Goal: Information Seeking & Learning: Learn about a topic

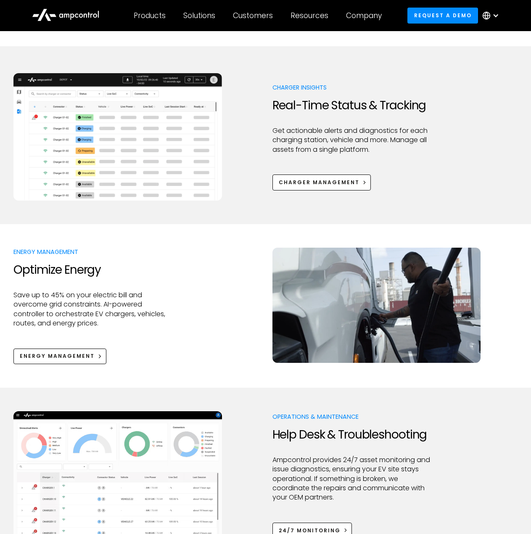
scroll to position [504, 0]
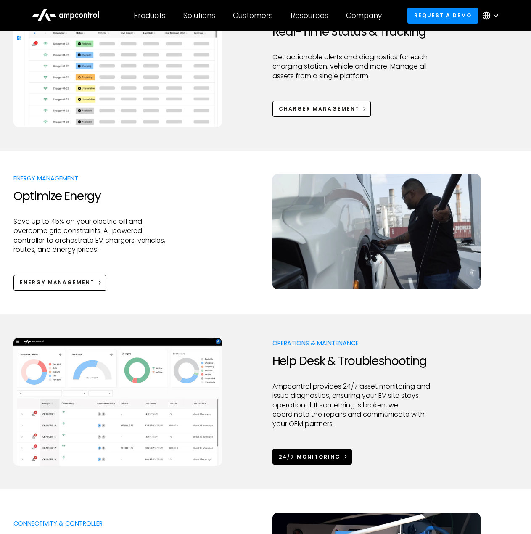
click at [287, 453] on div "24/7 Monitoring" at bounding box center [310, 457] width 62 height 8
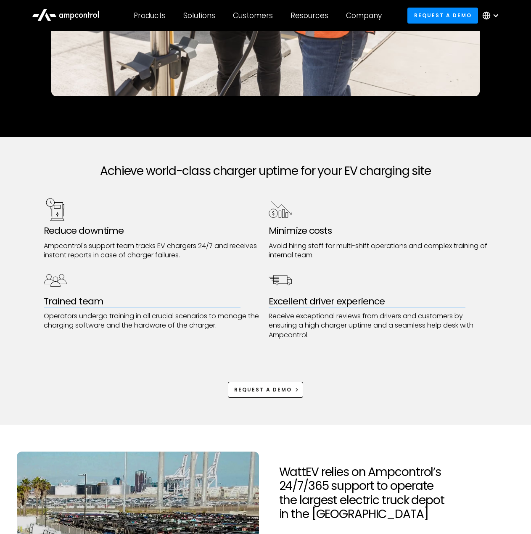
scroll to position [336, 0]
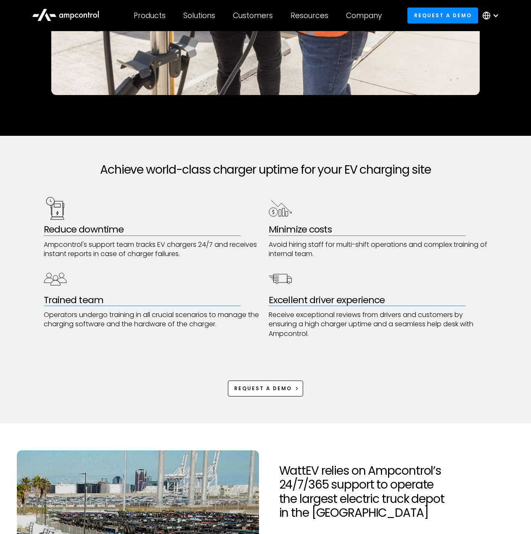
click at [91, 306] on div "Trained team Operators undergo training in all crucial scenarios to manage the …" at bounding box center [153, 302] width 219 height 71
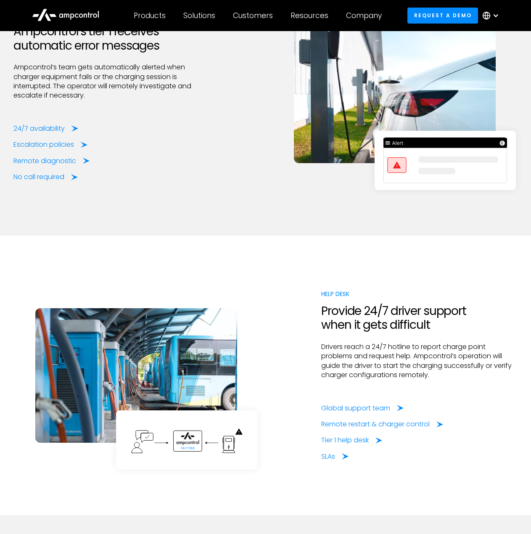
scroll to position [1050, 0]
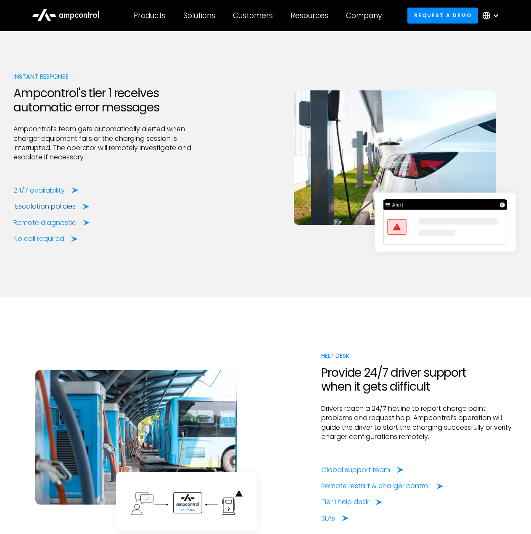
click at [48, 205] on div "Escalation policies" at bounding box center [45, 206] width 61 height 9
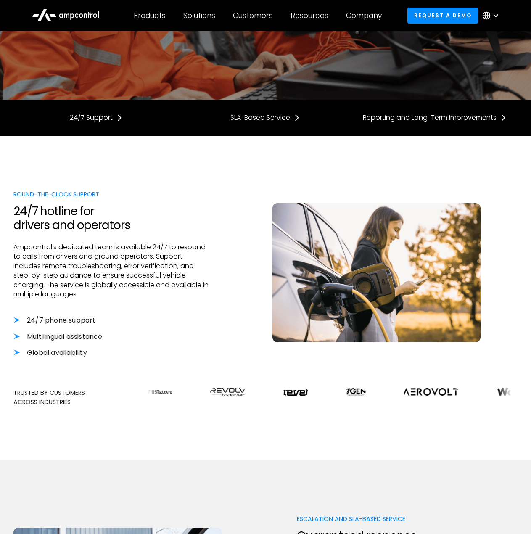
scroll to position [210, 0]
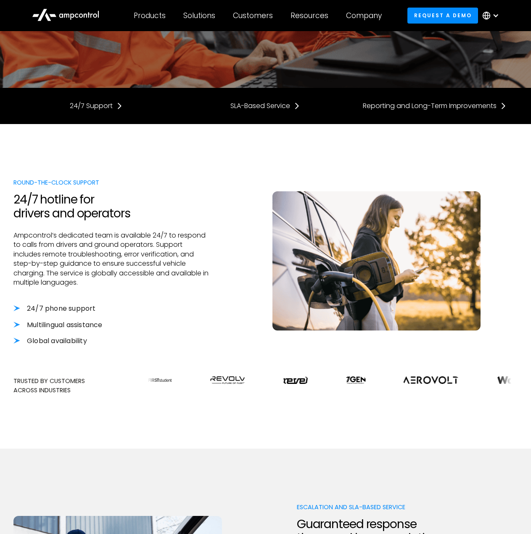
click at [19, 311] on li "24/7 phone support" at bounding box center [111, 308] width 196 height 9
click at [18, 310] on li "24/7 phone support" at bounding box center [111, 308] width 196 height 9
click at [17, 307] on li "24/7 phone support" at bounding box center [111, 308] width 196 height 9
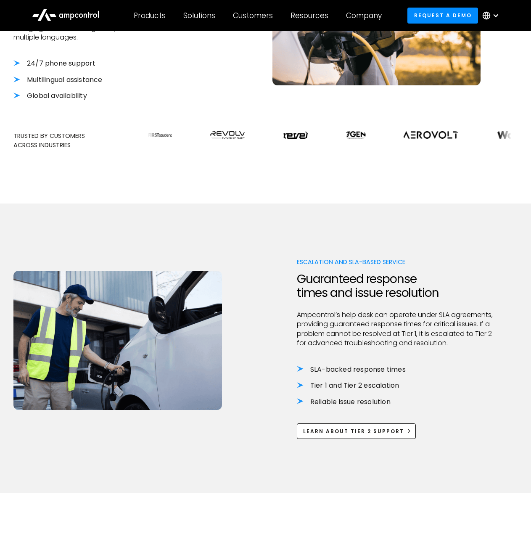
scroll to position [462, 0]
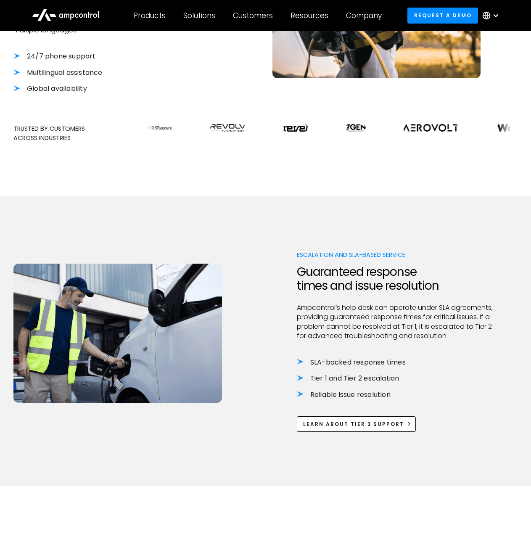
click at [298, 383] on li "Tier 1 and Tier 2 escalation" at bounding box center [395, 378] width 196 height 9
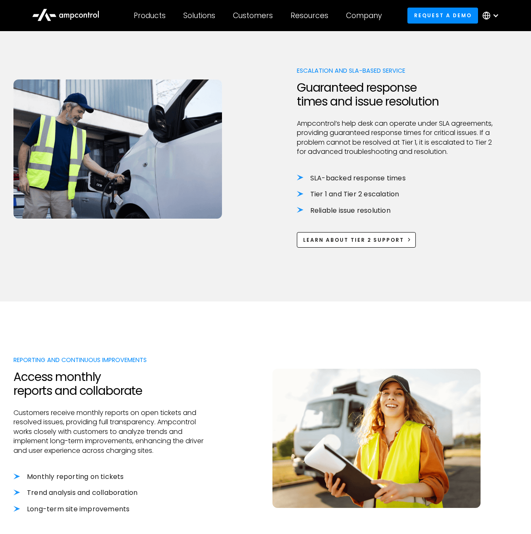
scroll to position [630, 0]
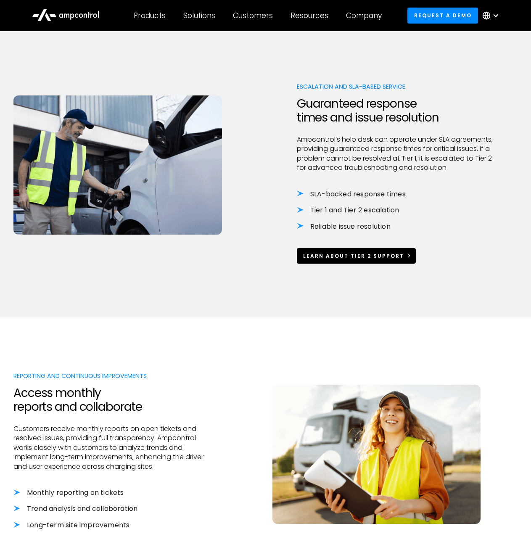
click at [334, 260] on link "Learn about tier 2 support" at bounding box center [356, 256] width 119 height 16
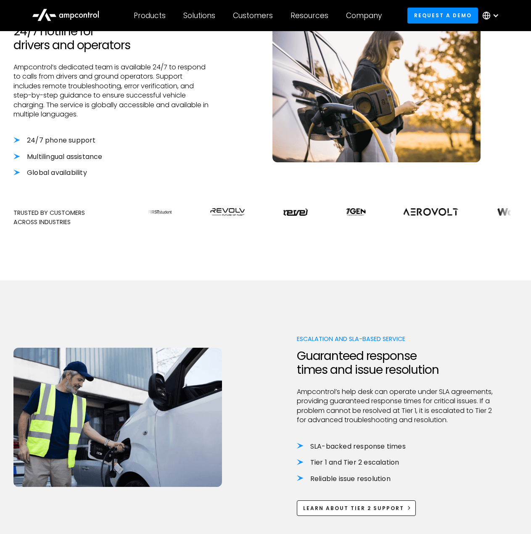
scroll to position [84, 0]
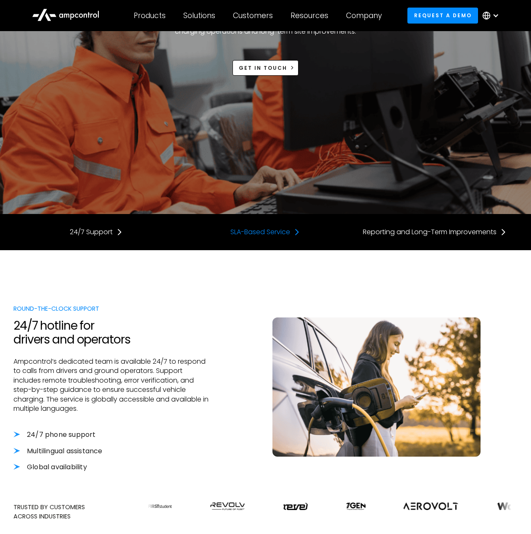
click at [268, 232] on div "SLA-Based Service" at bounding box center [260, 231] width 60 height 9
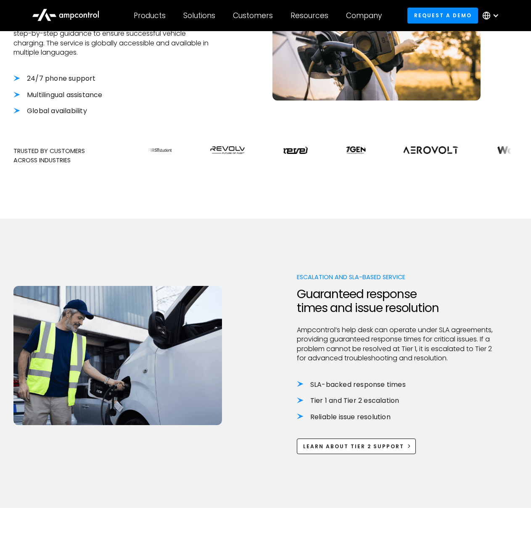
scroll to position [440, 0]
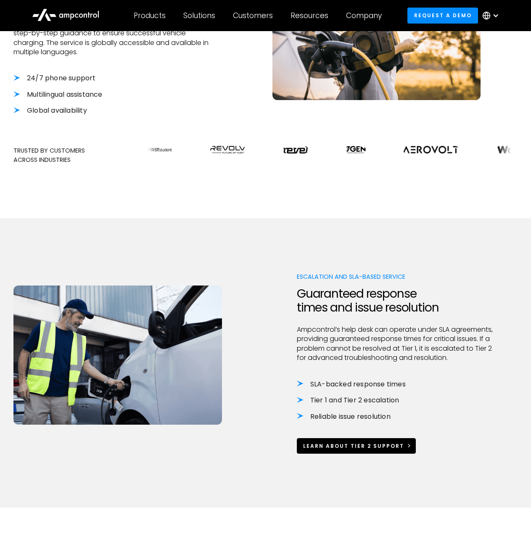
click at [345, 450] on div "Learn about tier 2 support" at bounding box center [353, 446] width 101 height 8
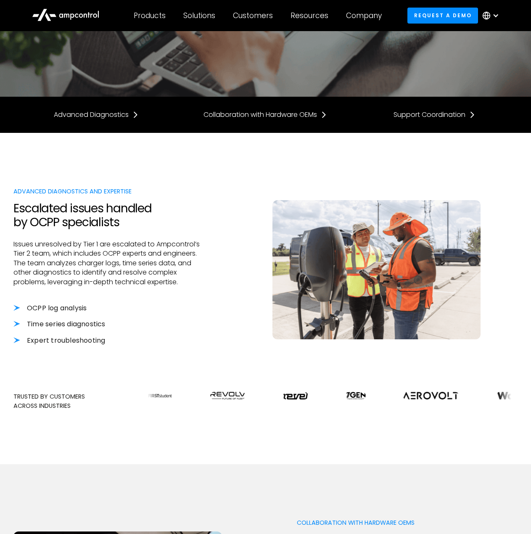
scroll to position [230, 0]
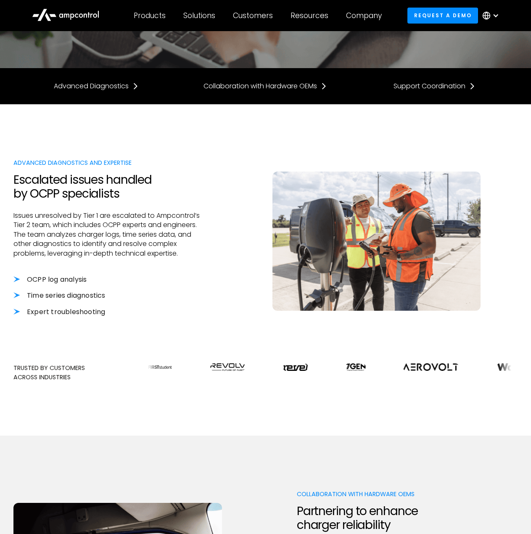
click at [23, 295] on li "Time series diagnostics" at bounding box center [111, 295] width 196 height 9
click at [19, 294] on li "Time series diagnostics" at bounding box center [111, 295] width 196 height 9
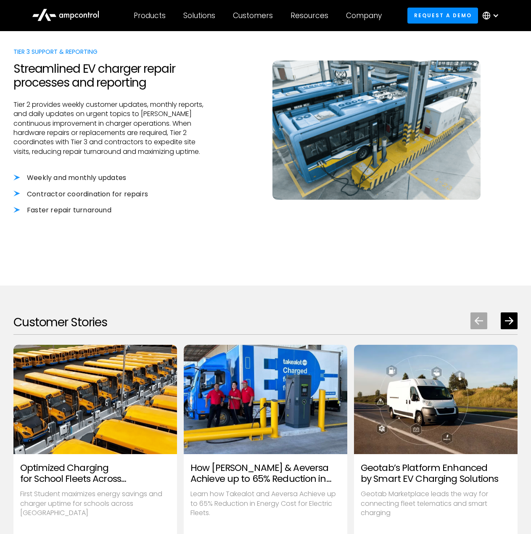
scroll to position [1028, 0]
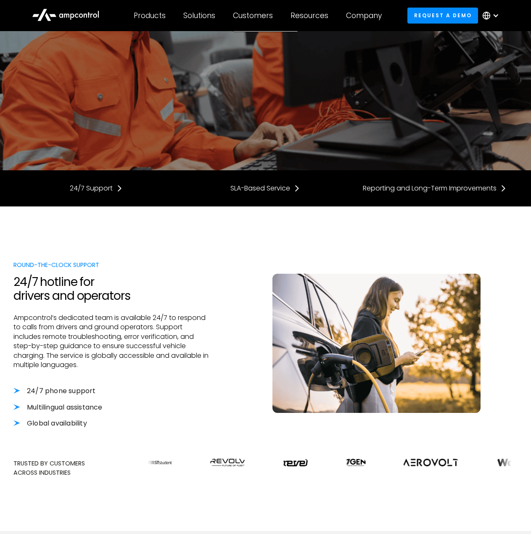
scroll to position [115, 0]
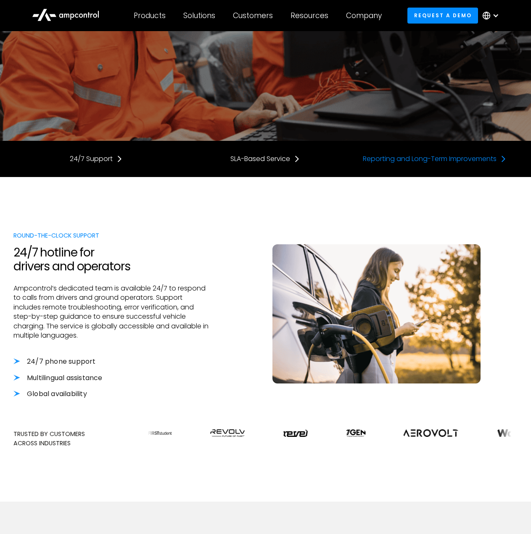
click at [463, 156] on div "Reporting and Long-Term Improvements" at bounding box center [430, 158] width 134 height 9
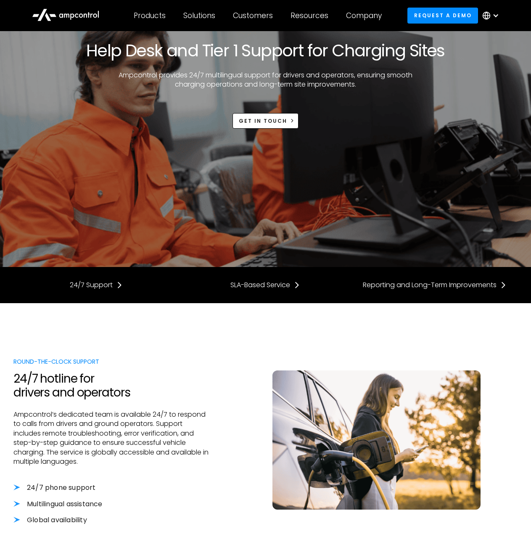
scroll to position [84, 0]
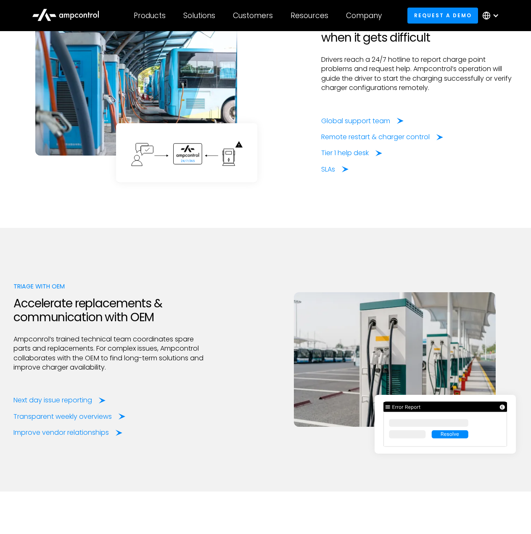
scroll to position [1429, 0]
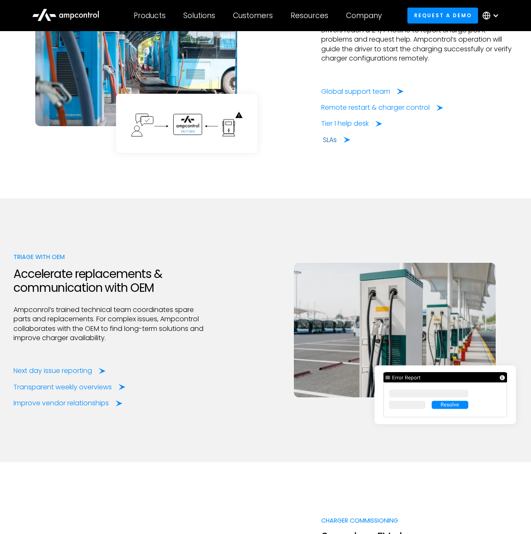
click at [330, 141] on div "SLAs" at bounding box center [330, 139] width 14 height 9
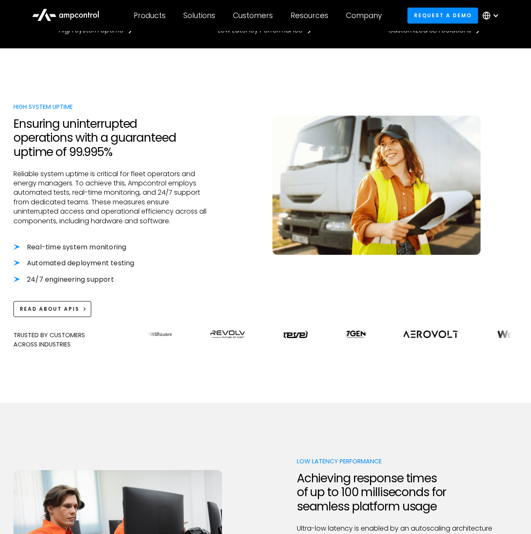
scroll to position [294, 0]
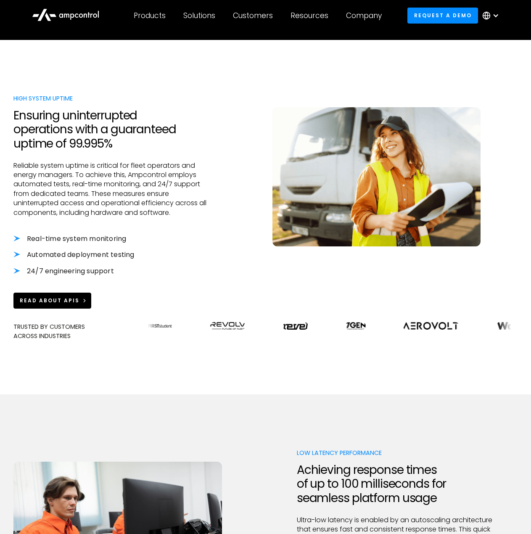
click at [49, 303] on div "Read about APIs" at bounding box center [50, 301] width 60 height 8
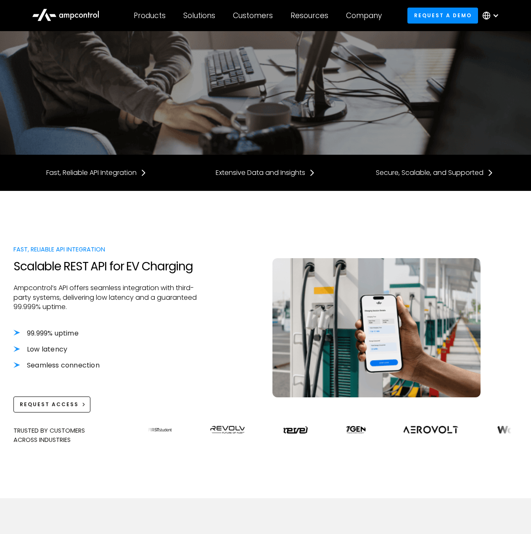
scroll to position [168, 0]
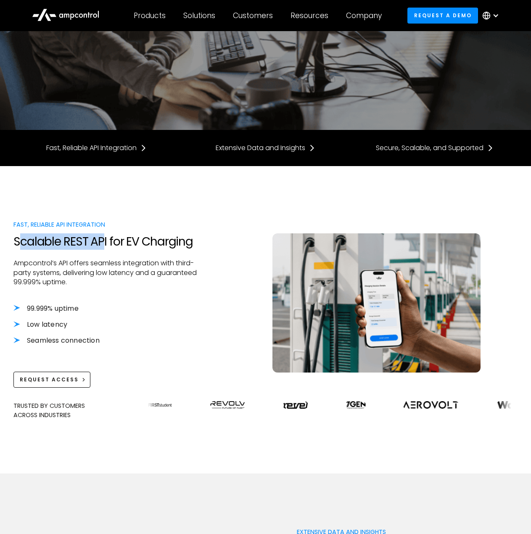
drag, startPoint x: 20, startPoint y: 244, endPoint x: 104, endPoint y: 238, distance: 84.7
click at [104, 238] on h2 "Scalable REST API for EV Charging" at bounding box center [111, 241] width 196 height 14
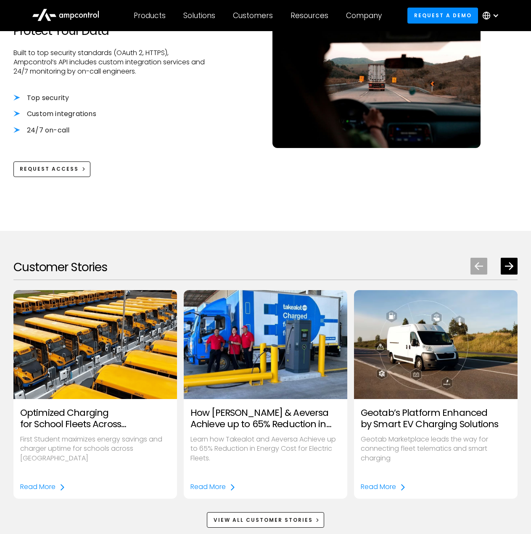
scroll to position [1050, 0]
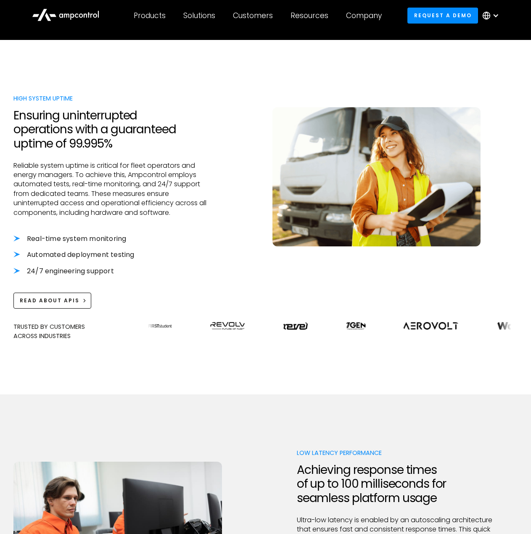
scroll to position [294, 0]
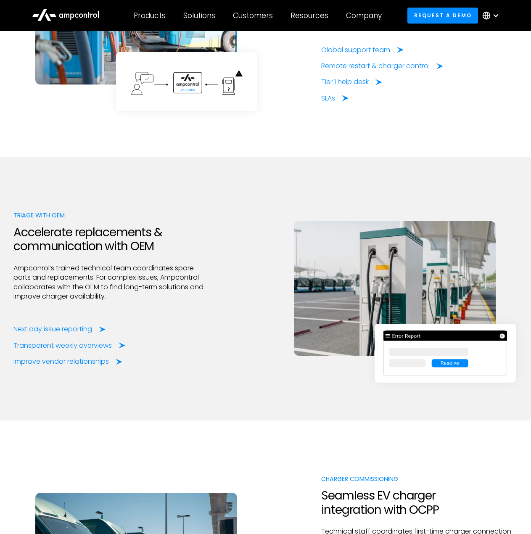
scroll to position [1471, 0]
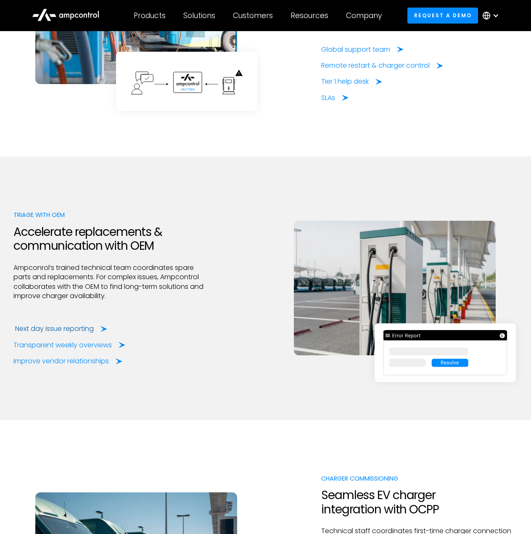
click at [59, 326] on div "Next day issue reporting" at bounding box center [54, 328] width 79 height 9
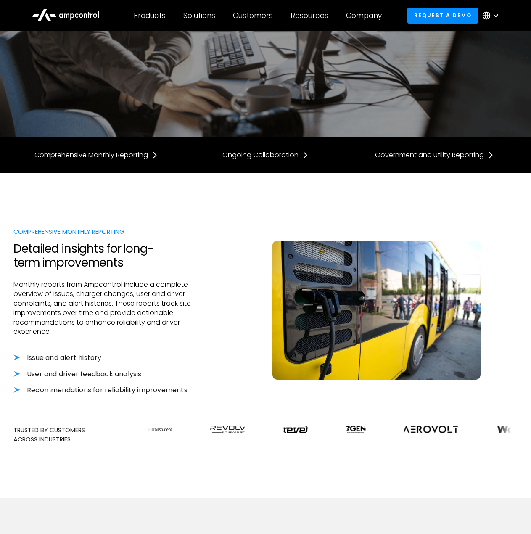
scroll to position [168, 0]
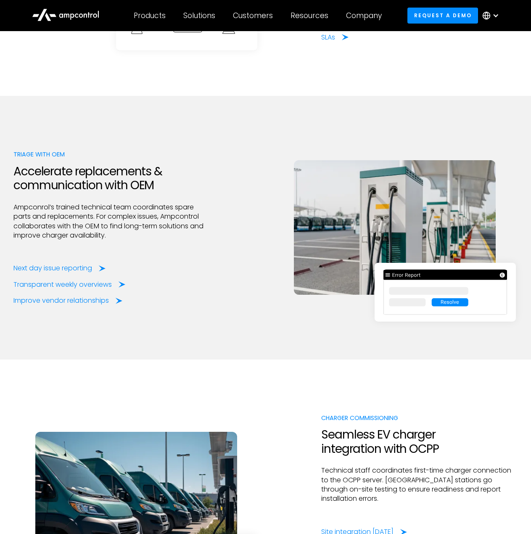
scroll to position [1597, 0]
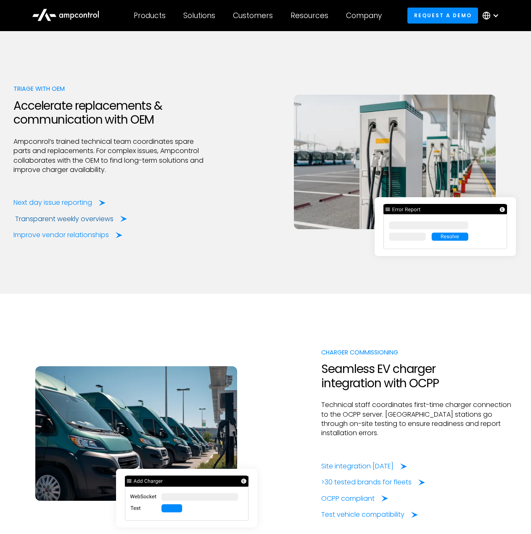
click at [43, 215] on div "Transparent weekly overviews" at bounding box center [64, 218] width 98 height 9
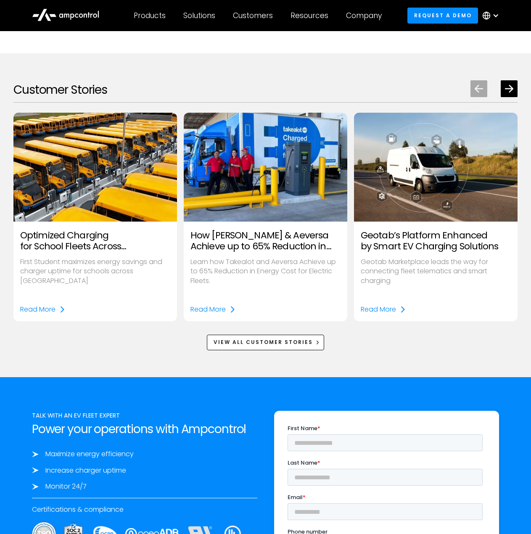
scroll to position [966, 0]
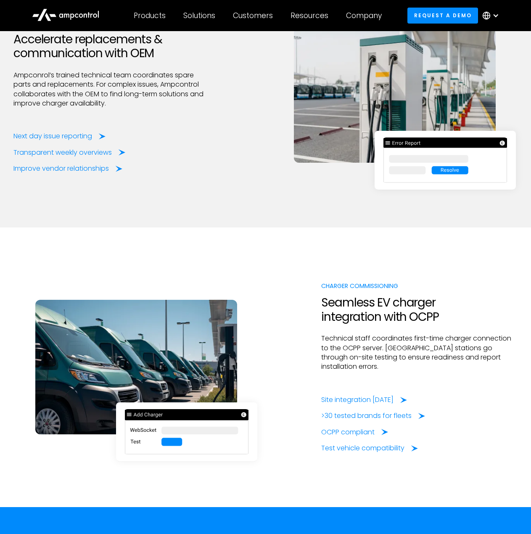
scroll to position [1807, 0]
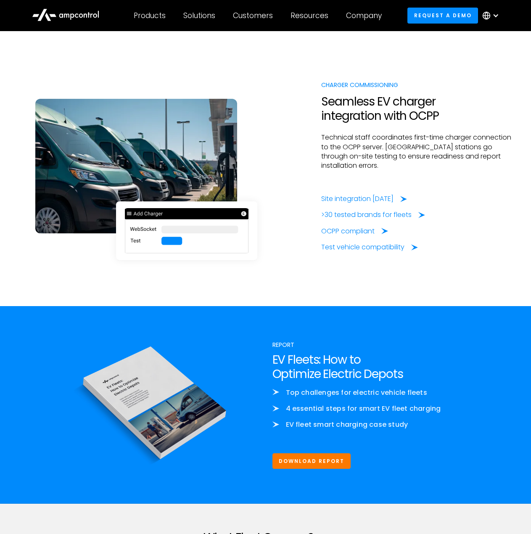
scroll to position [1849, 0]
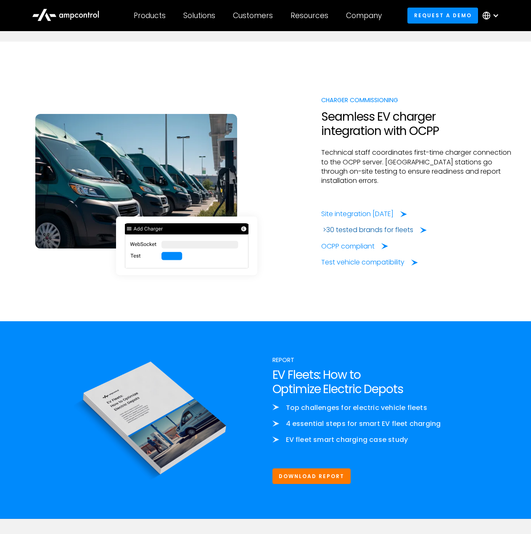
click at [361, 225] on div ">30 tested brands for fleets" at bounding box center [368, 229] width 90 height 9
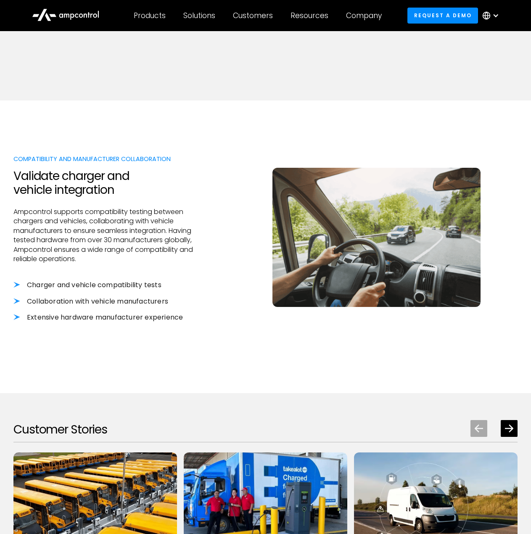
scroll to position [840, 0]
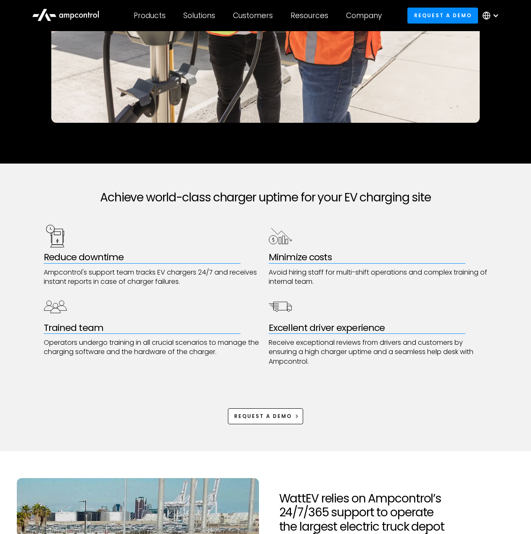
scroll to position [294, 0]
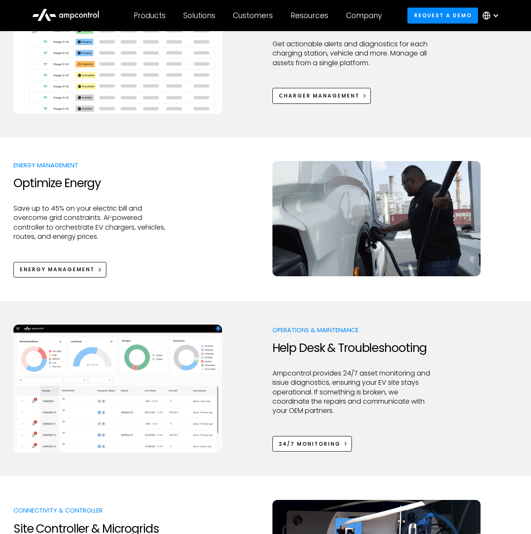
scroll to position [504, 0]
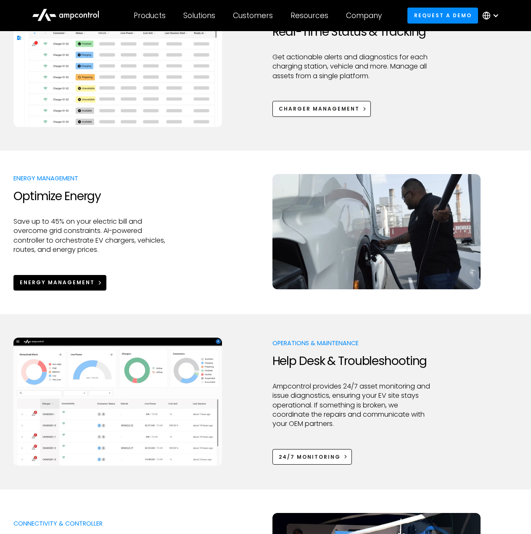
click at [47, 275] on link "Energy Management" at bounding box center [59, 283] width 93 height 16
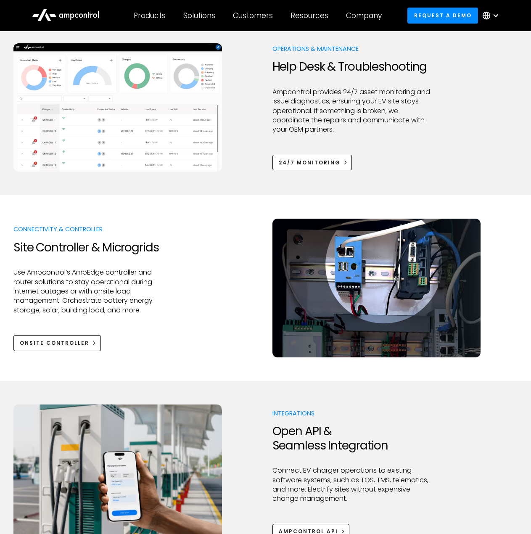
scroll to position [462, 0]
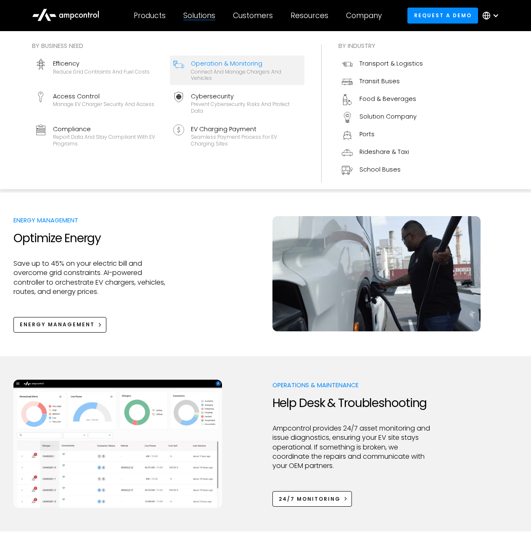
click at [213, 62] on div "Operation & Monitoring" at bounding box center [246, 63] width 110 height 9
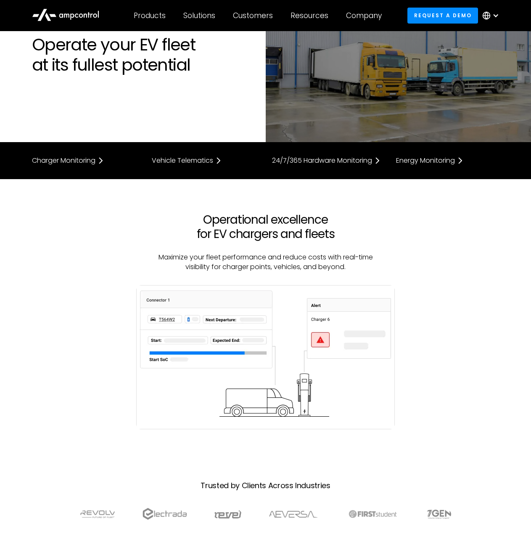
scroll to position [42, 0]
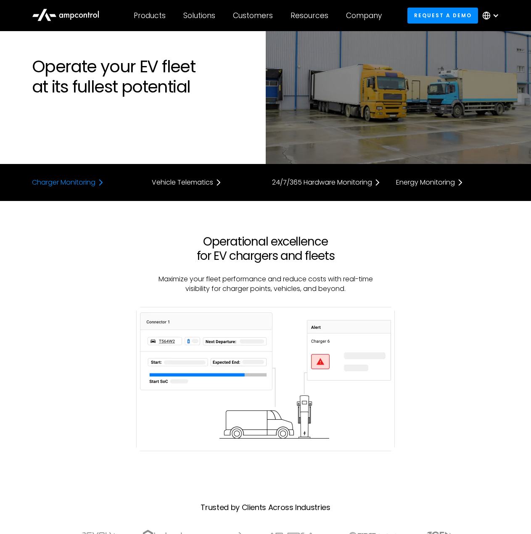
click at [76, 184] on div "Charger Monitoring" at bounding box center [63, 182] width 63 height 7
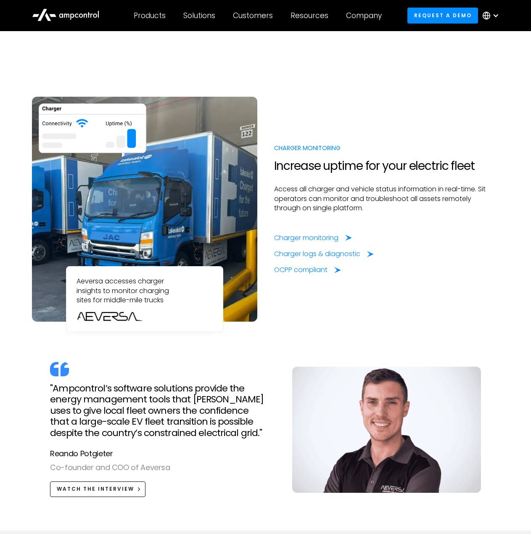
scroll to position [565, 0]
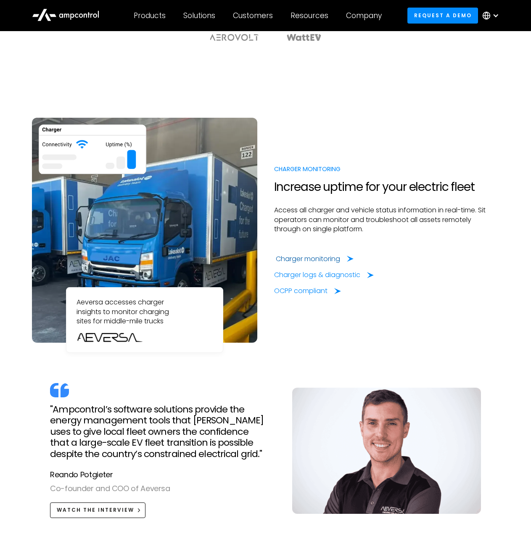
click at [298, 258] on div "Charger monitoring" at bounding box center [308, 258] width 64 height 9
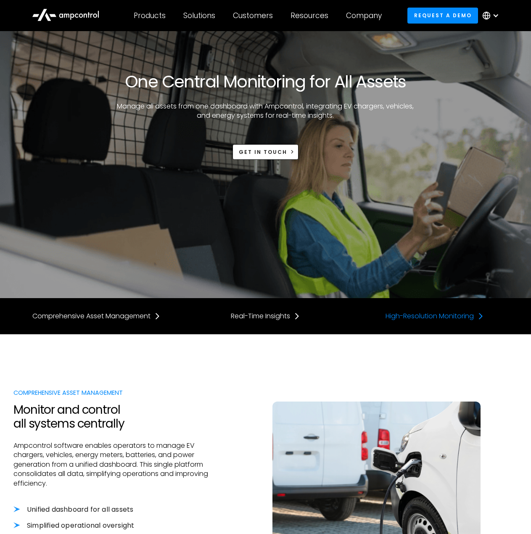
click at [437, 313] on div "High-Resolution Monitoring" at bounding box center [429, 315] width 88 height 9
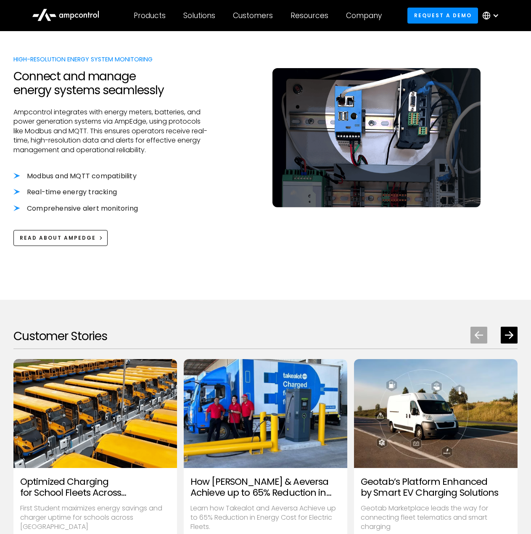
scroll to position [918, 0]
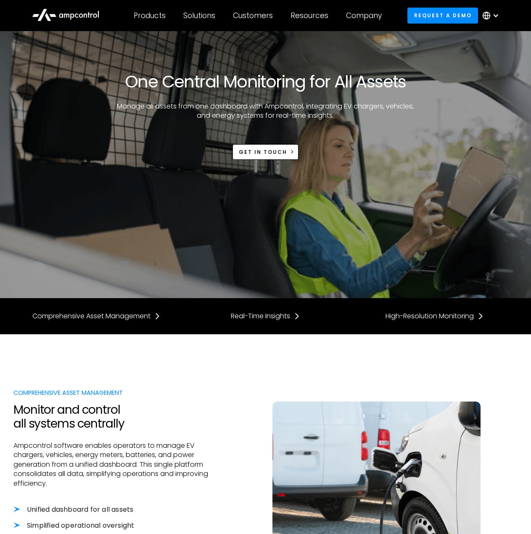
scroll to position [918, 0]
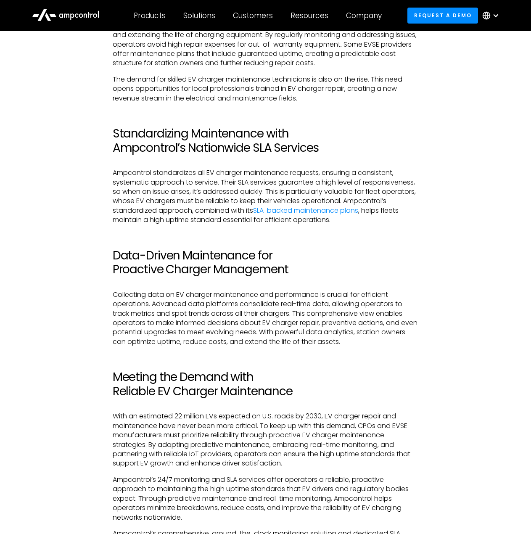
scroll to position [1280, 0]
